Goal: Transaction & Acquisition: Purchase product/service

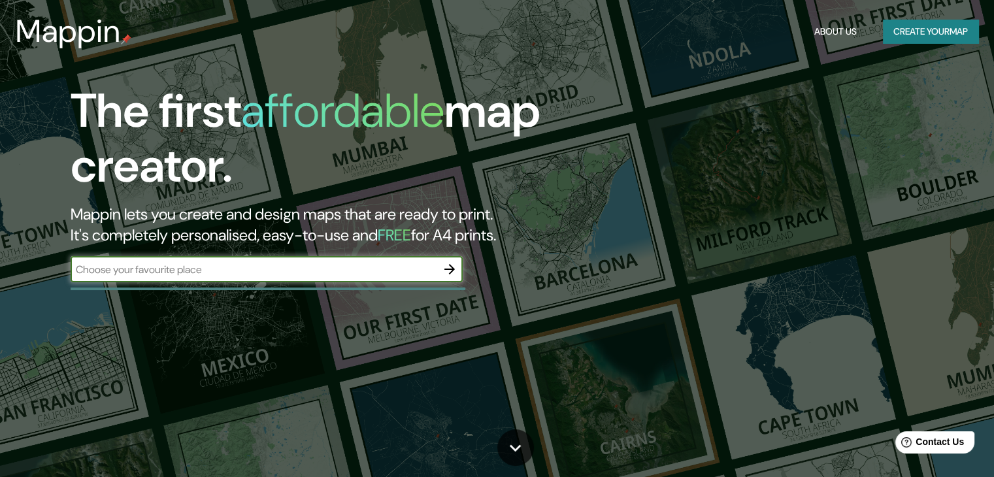
click at [331, 271] on input "text" at bounding box center [254, 269] width 366 height 15
type input "CDMX"
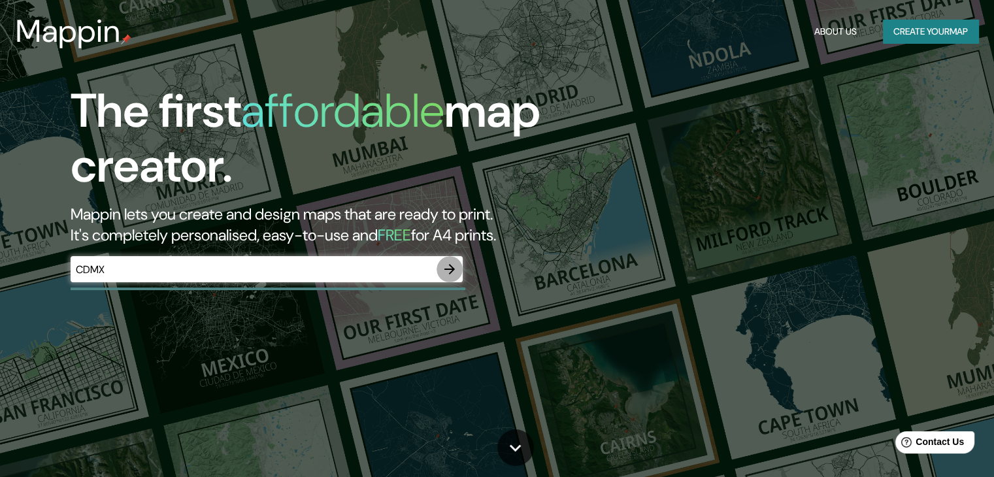
click at [448, 269] on icon "button" at bounding box center [450, 269] width 10 height 10
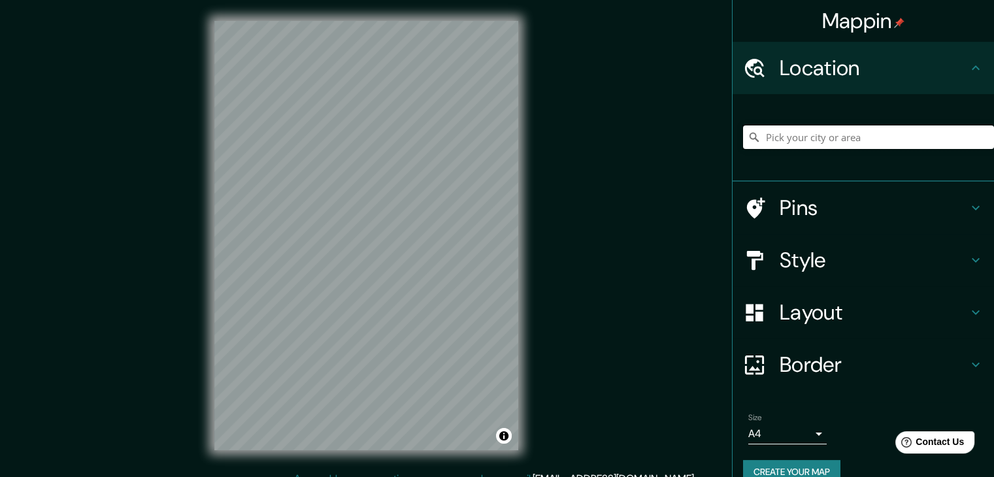
click at [816, 130] on input "Pick your city or area" at bounding box center [868, 138] width 251 height 24
type input "[GEOGRAPHIC_DATA], [GEOGRAPHIC_DATA]"
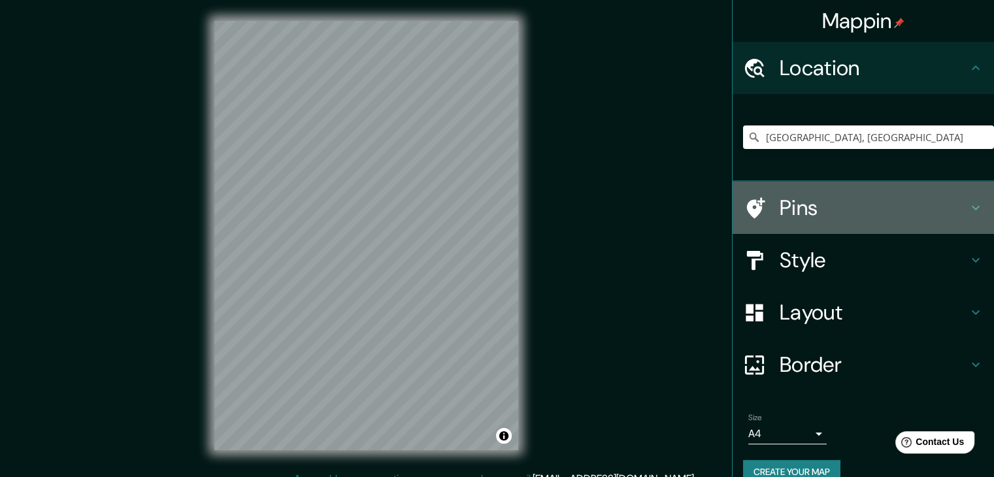
click at [815, 211] on h4 "Pins" at bounding box center [874, 208] width 188 height 26
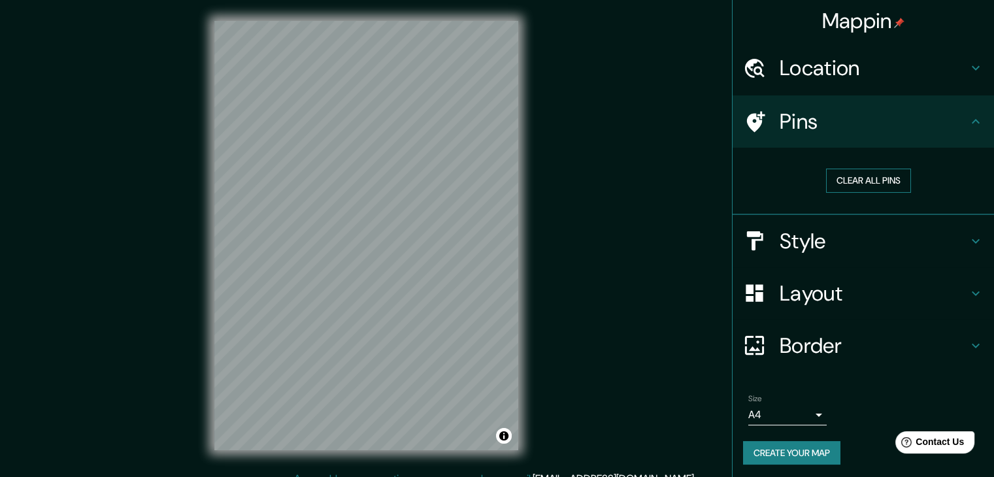
click at [838, 186] on button "Clear all pins" at bounding box center [868, 181] width 85 height 24
click at [819, 235] on h4 "Style" at bounding box center [874, 241] width 188 height 26
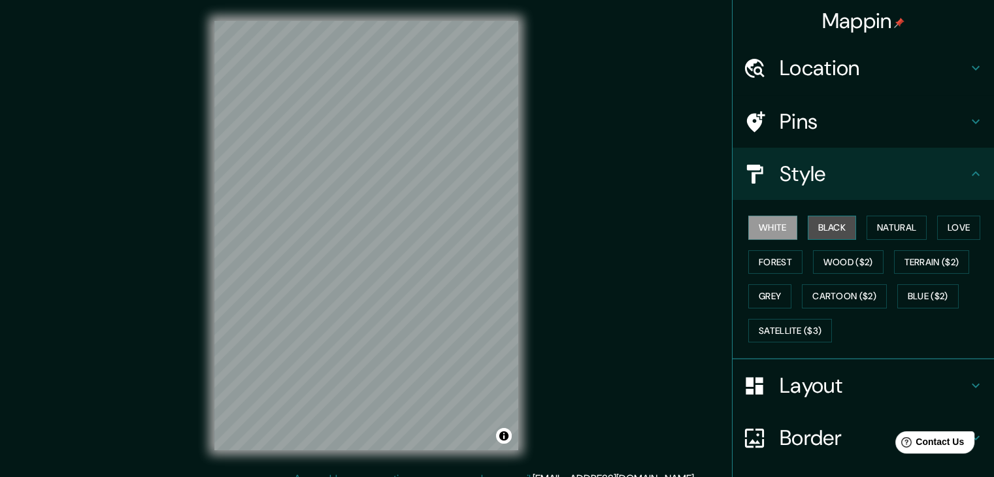
click at [821, 229] on button "Black" at bounding box center [832, 228] width 49 height 24
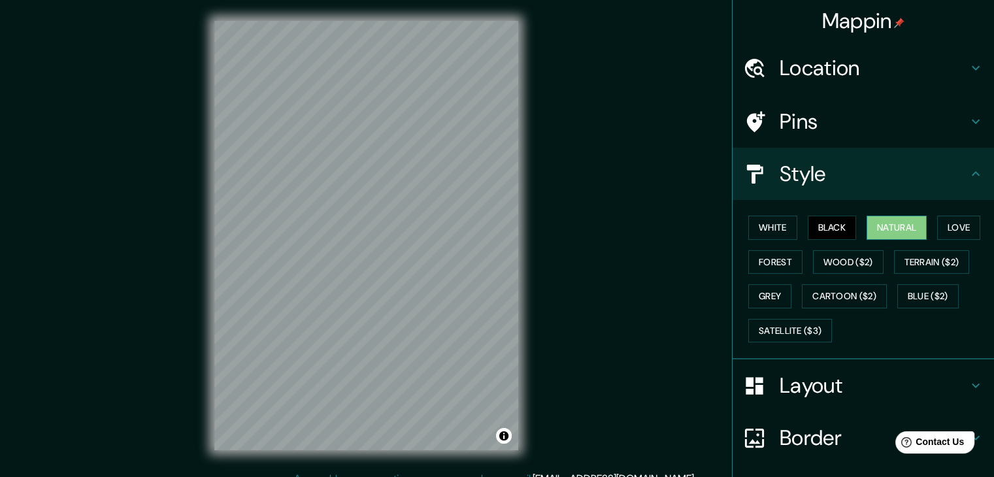
click at [874, 220] on button "Natural" at bounding box center [897, 228] width 60 height 24
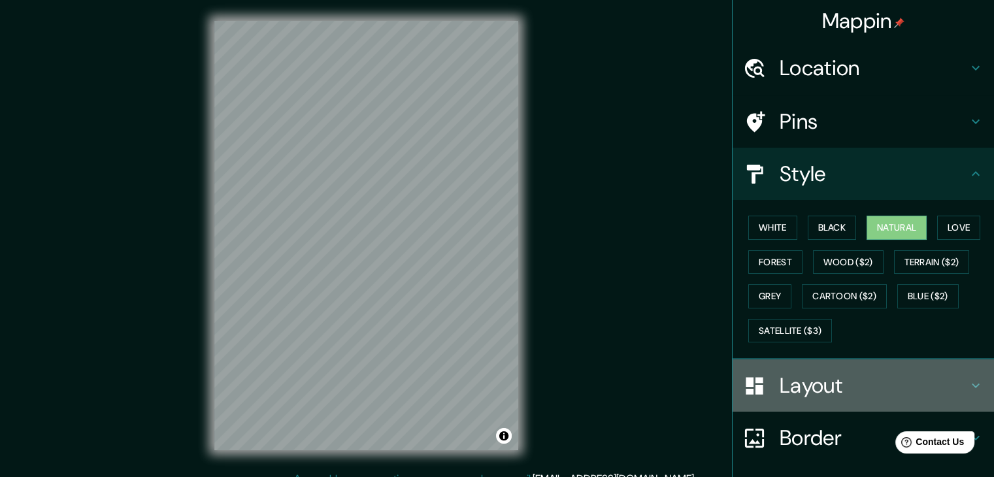
click at [826, 388] on h4 "Layout" at bounding box center [874, 386] width 188 height 26
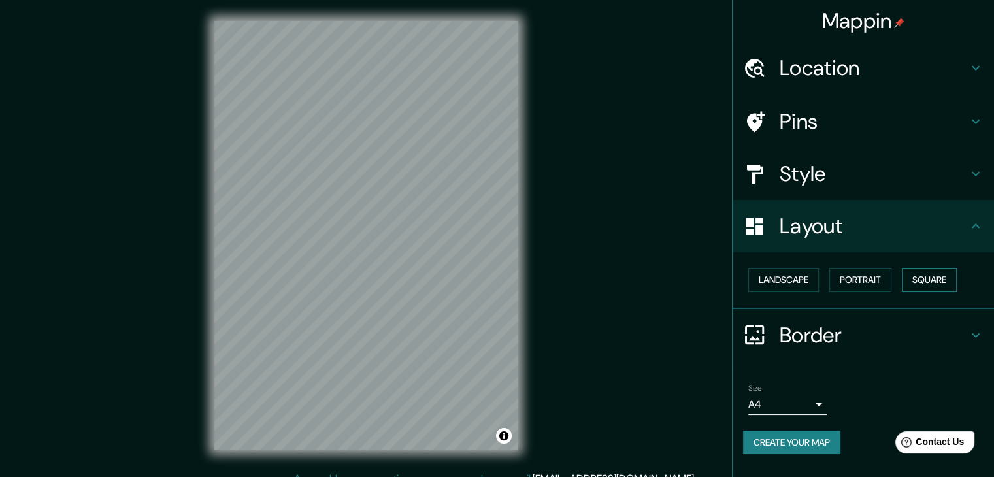
click at [932, 282] on button "Square" at bounding box center [929, 280] width 55 height 24
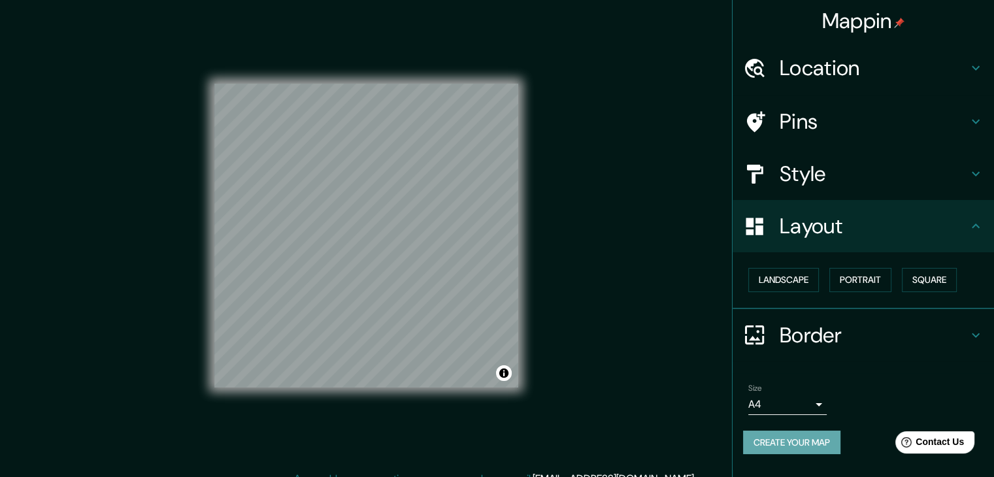
click at [765, 437] on button "Create your map" at bounding box center [791, 443] width 97 height 24
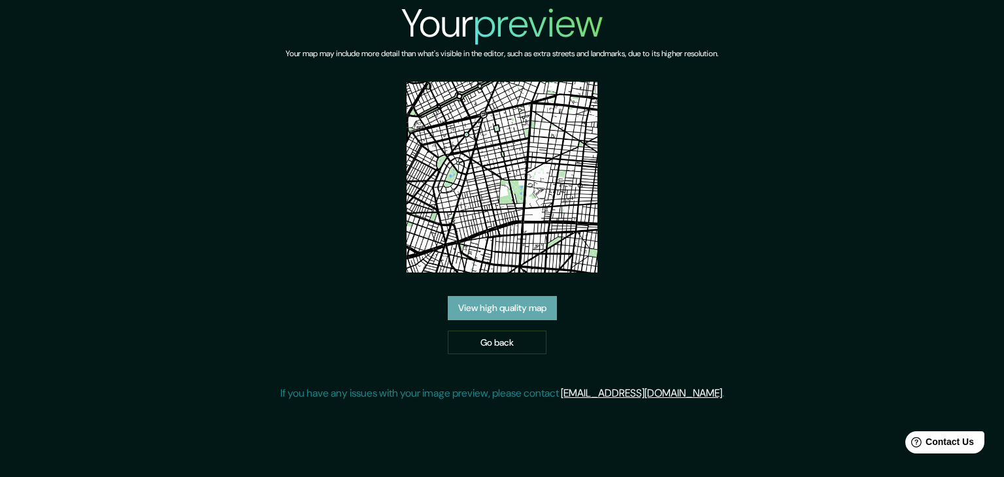
click at [502, 305] on link "View high quality map" at bounding box center [502, 308] width 109 height 24
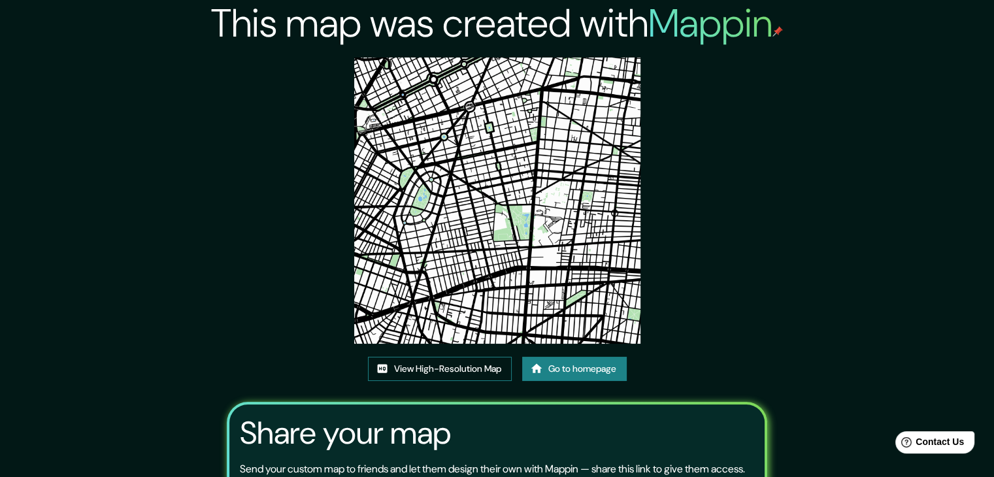
click at [449, 375] on link "View High-Resolution Map" at bounding box center [440, 369] width 144 height 24
